Goal: Communication & Community: Share content

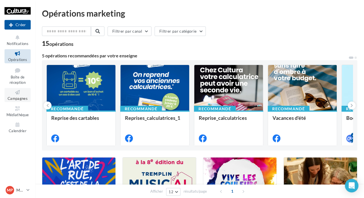
click at [24, 95] on icon at bounding box center [17, 92] width 23 height 6
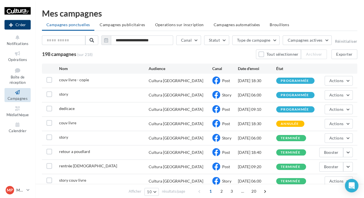
click at [17, 23] on button "Créer" at bounding box center [18, 25] width 26 height 10
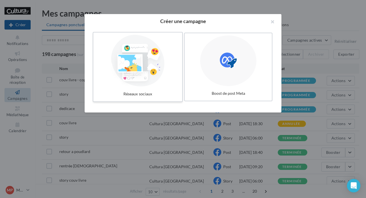
click at [148, 80] on div at bounding box center [138, 61] width 84 height 52
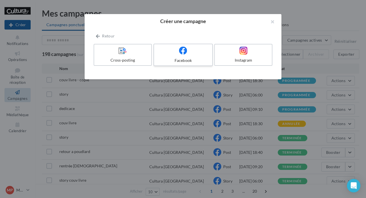
click at [178, 59] on div "Facebook" at bounding box center [182, 60] width 53 height 6
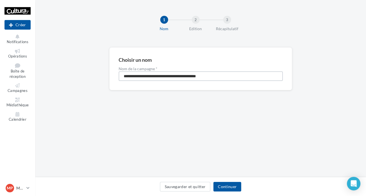
drag, startPoint x: 226, startPoint y: 79, endPoint x: 107, endPoint y: 82, distance: 119.1
click at [107, 82] on div "**********" at bounding box center [200, 77] width 331 height 61
type input "**********"
click at [231, 186] on button "Continuer" at bounding box center [228, 187] width 28 height 10
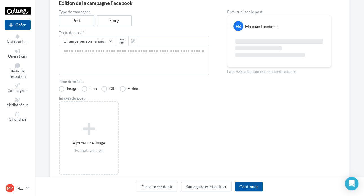
scroll to position [77, 0]
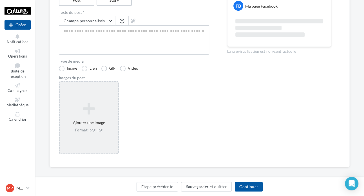
click at [93, 132] on div "Format: png, jpg" at bounding box center [89, 130] width 54 height 5
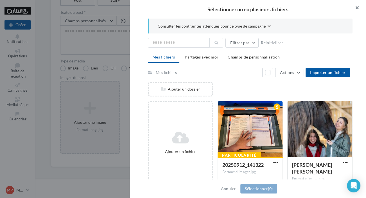
click at [359, 6] on button "button" at bounding box center [355, 8] width 23 height 17
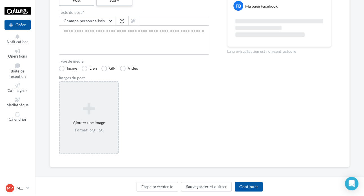
click at [121, 3] on label "Story" at bounding box center [114, 1] width 36 height 12
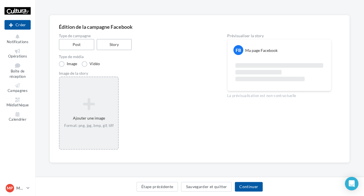
click at [90, 99] on icon at bounding box center [89, 104] width 54 height 14
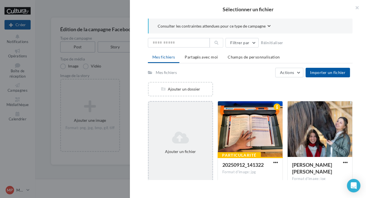
click at [189, 114] on div "Ajouter un fichier" at bounding box center [180, 142] width 65 height 83
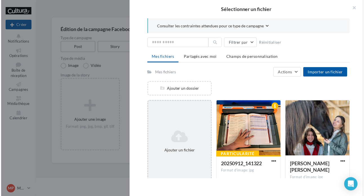
scroll to position [77, 0]
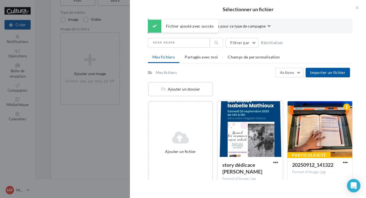
click at [267, 124] on div at bounding box center [250, 129] width 65 height 56
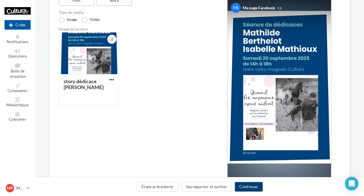
click at [247, 187] on button "Continuer" at bounding box center [249, 187] width 28 height 10
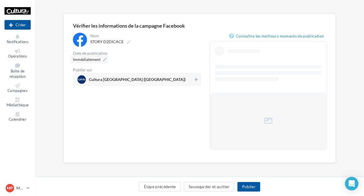
click at [85, 57] on div "**********" at bounding box center [199, 88] width 253 height 130
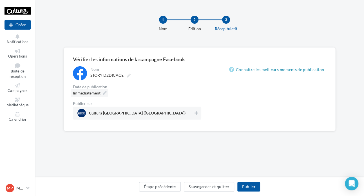
scroll to position [0, 0]
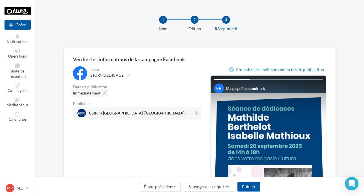
click at [94, 96] on div "Immédiatement" at bounding box center [89, 93] width 37 height 8
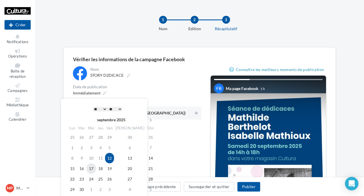
click at [95, 165] on td "17" at bounding box center [91, 168] width 10 height 10
click at [100, 107] on select "* * * * * * * * * * ** ** ** ** ** ** ** ** ** ** ** ** ** **" at bounding box center [100, 109] width 14 height 5
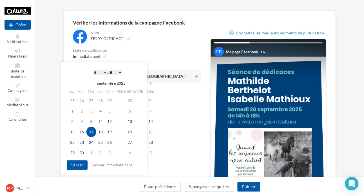
scroll to position [135, 0]
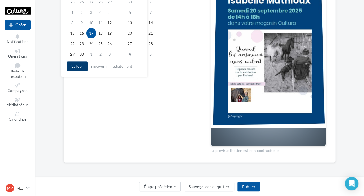
click at [75, 67] on button "Valider" at bounding box center [77, 66] width 21 height 10
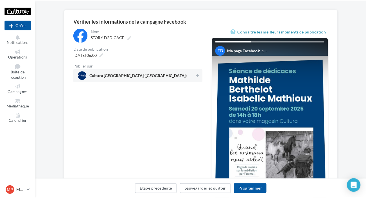
scroll to position [33, 0]
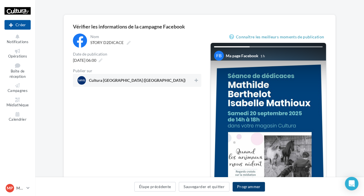
click at [251, 186] on button "Programmer" at bounding box center [248, 187] width 33 height 10
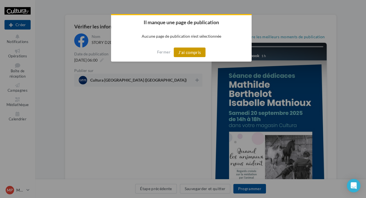
click at [191, 55] on button "J'ai compris" at bounding box center [190, 53] width 32 height 10
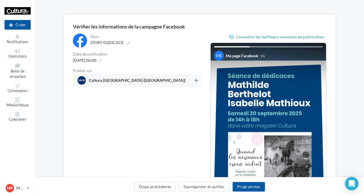
click at [196, 82] on button at bounding box center [196, 80] width 6 height 7
click at [247, 185] on button "Programmer" at bounding box center [248, 187] width 33 height 10
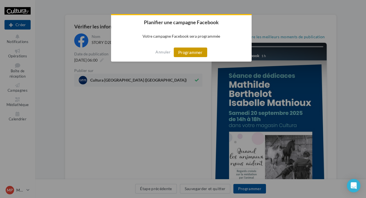
click at [194, 48] on button "Programmer" at bounding box center [190, 53] width 33 height 10
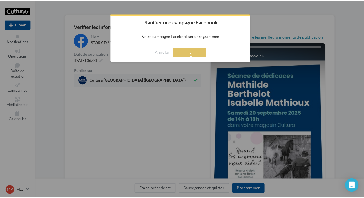
scroll to position [9, 0]
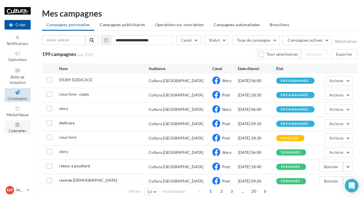
click at [12, 125] on icon at bounding box center [17, 125] width 23 height 6
